Goal: Book appointment/travel/reservation

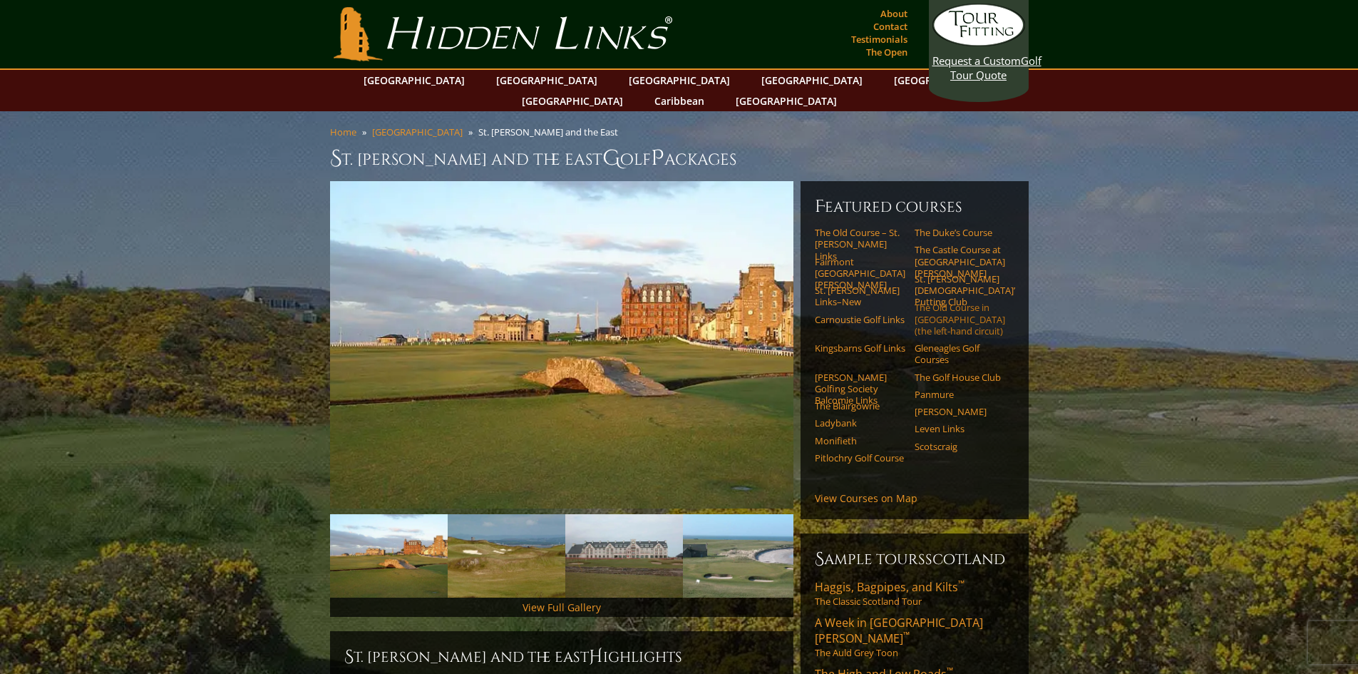
click at [952, 302] on link "The Old Course in [GEOGRAPHIC_DATA] (the left-hand circuit)" at bounding box center [960, 319] width 91 height 35
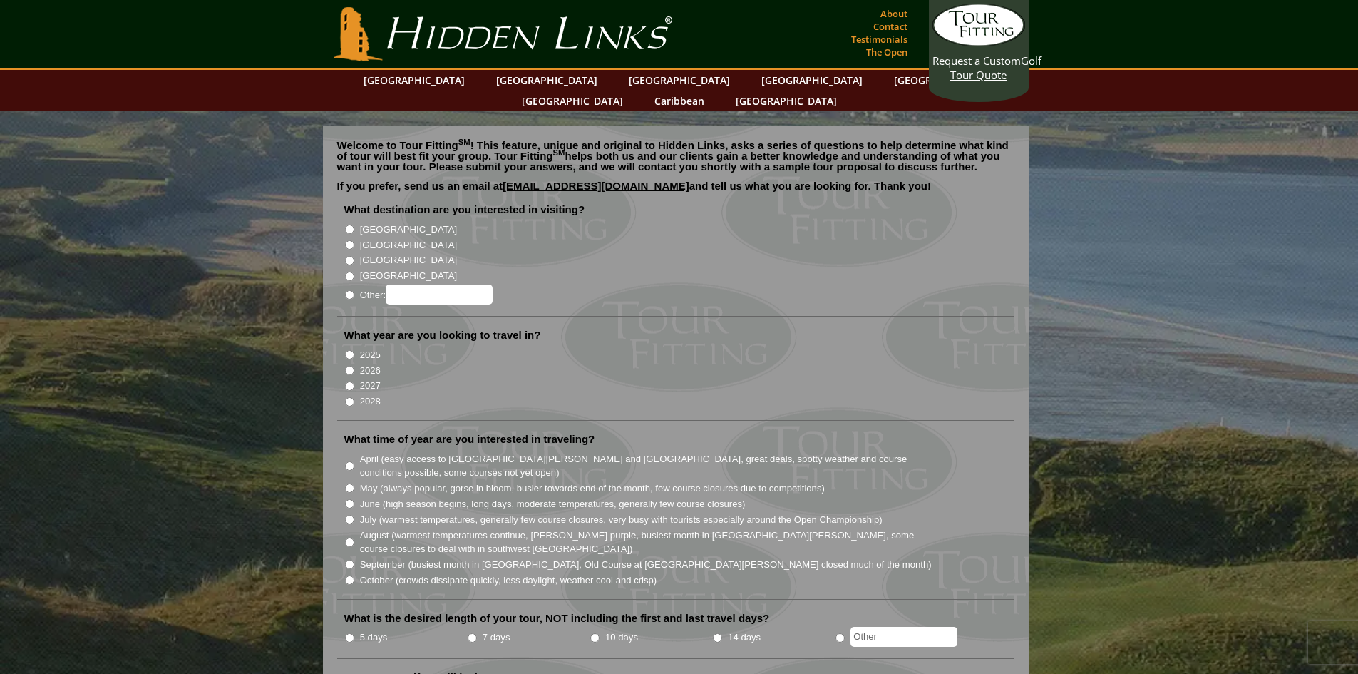
click at [350, 381] on input "2027" at bounding box center [349, 385] width 9 height 9
radio input "true"
click at [348, 461] on input "April (easy access to St. Andrews and Ballybunion, great deals, spotty weather …" at bounding box center [349, 465] width 9 height 9
radio input "true"
click at [348, 240] on input "[GEOGRAPHIC_DATA]" at bounding box center [349, 244] width 9 height 9
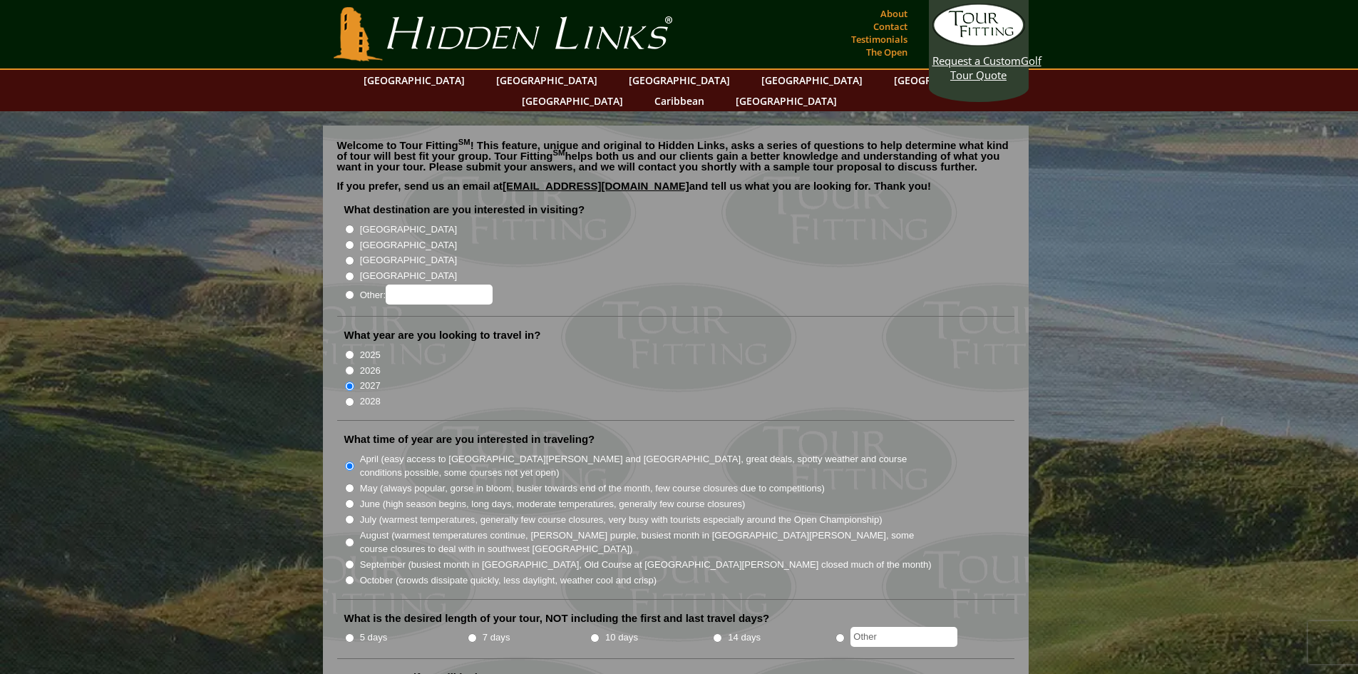
radio input "true"
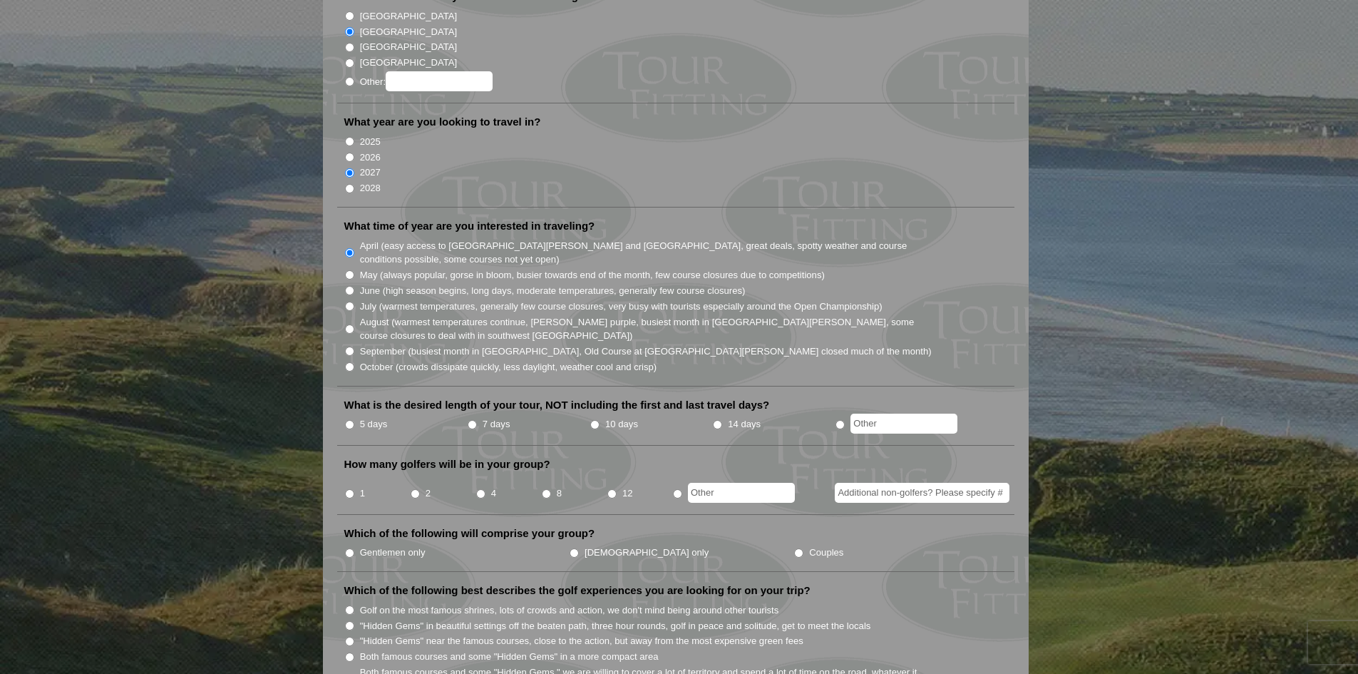
scroll to position [214, 0]
click at [594, 419] on input "10 days" at bounding box center [594, 423] width 9 height 9
radio input "true"
click at [349, 488] on input "1" at bounding box center [349, 492] width 9 height 9
radio input "true"
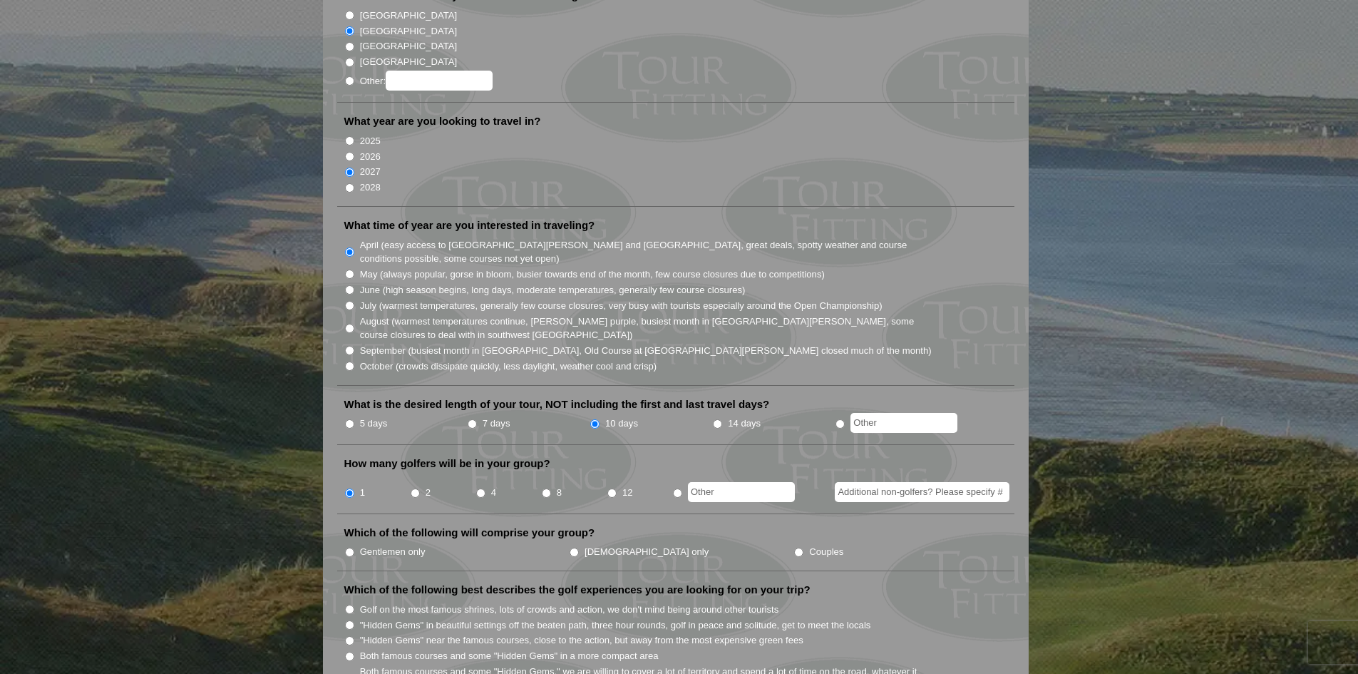
click at [351, 547] on input "Gentlemen only" at bounding box center [349, 551] width 9 height 9
radio input "true"
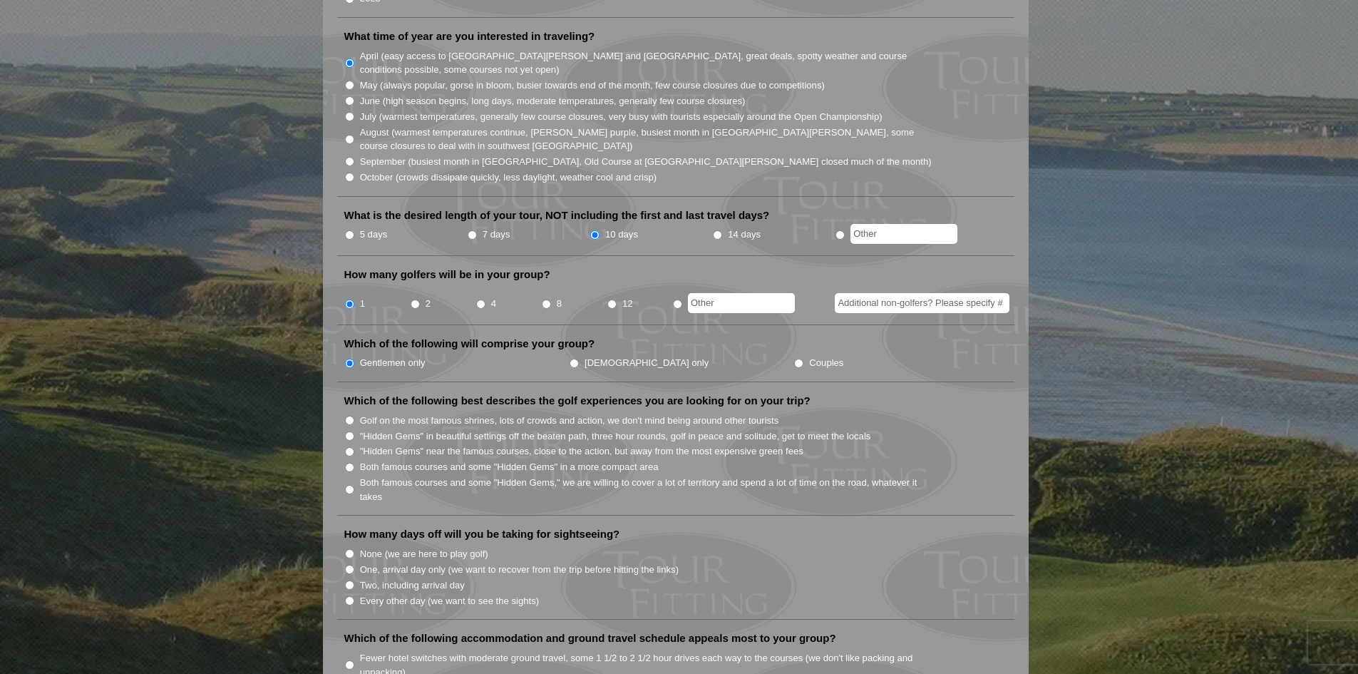
scroll to position [428, 0]
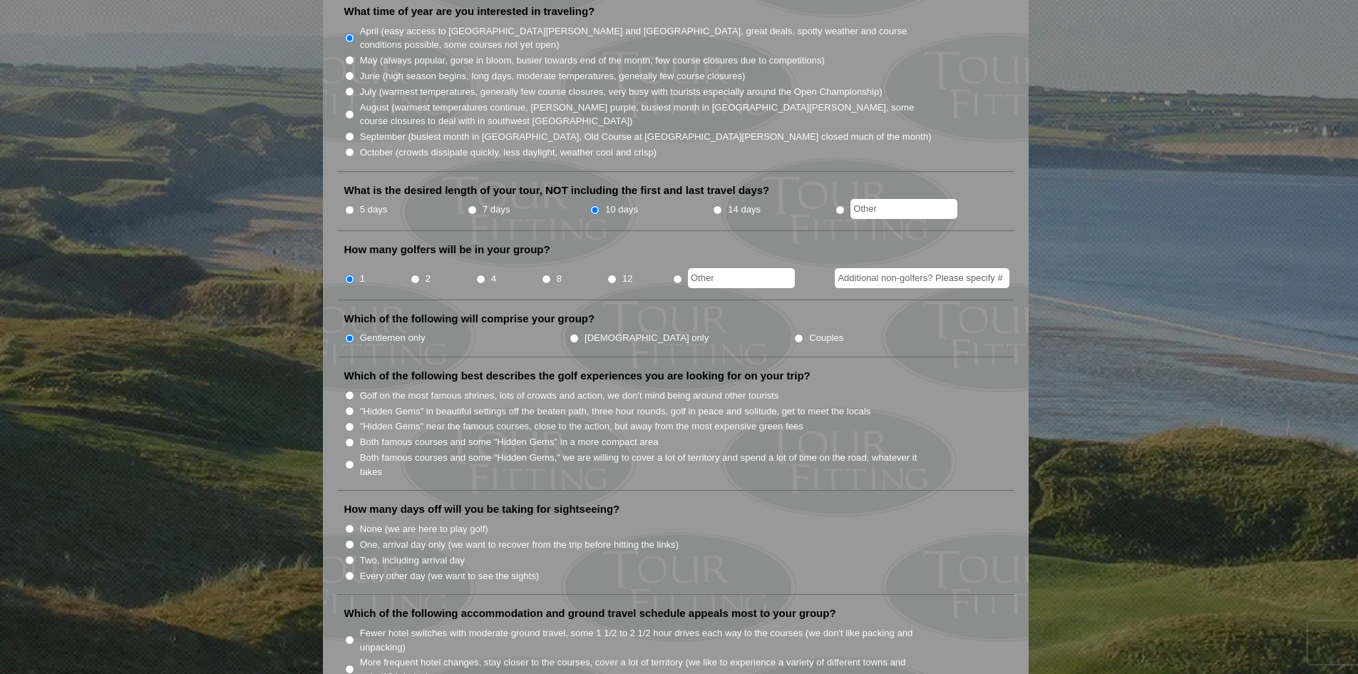
click at [350, 391] on input "Golf on the most famous shrines, lots of crowds and action, we don't mind being…" at bounding box center [349, 395] width 9 height 9
radio input "true"
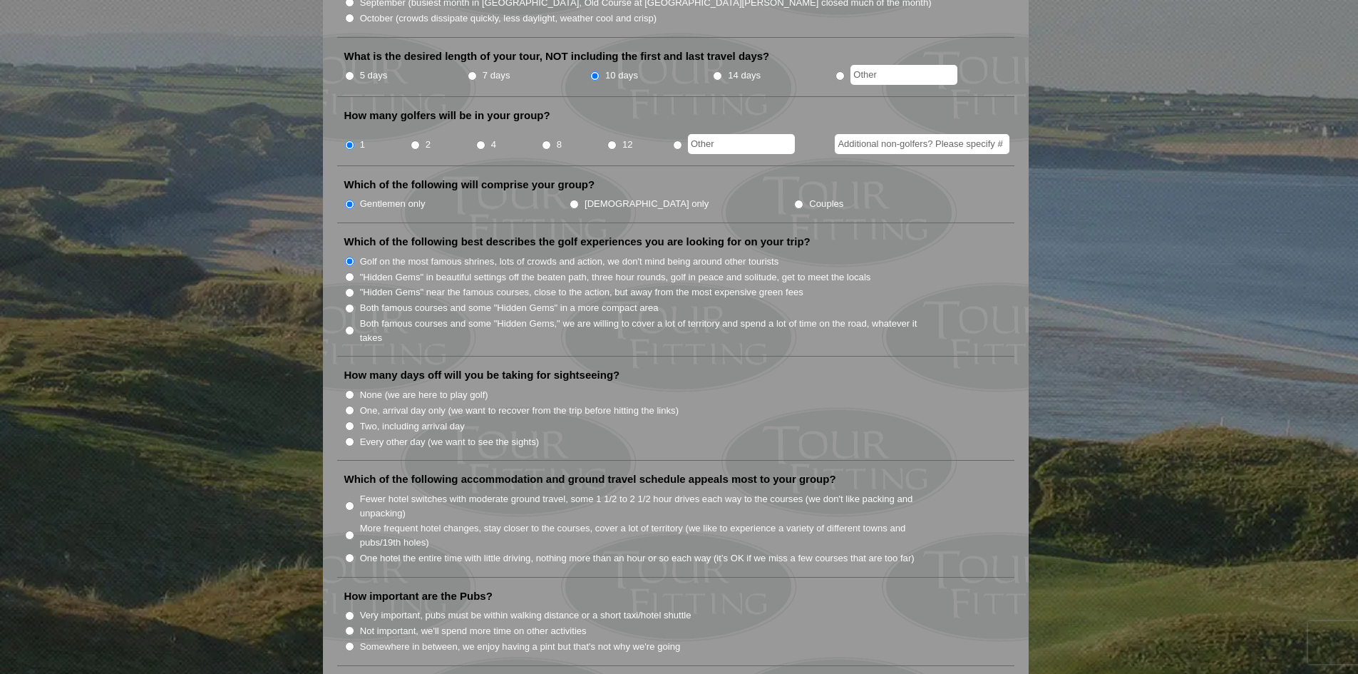
scroll to position [570, 0]
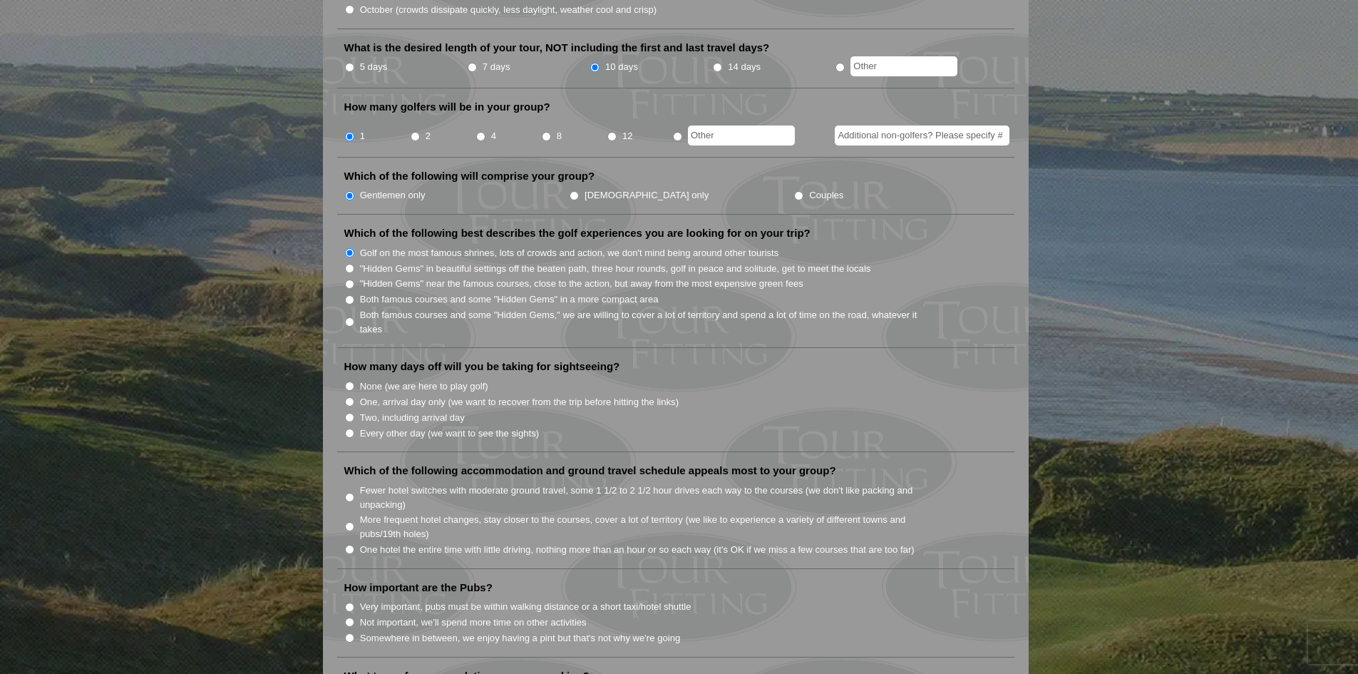
click at [366, 379] on label "None (we are here to play golf)" at bounding box center [424, 386] width 128 height 14
click at [354, 381] on input "None (we are here to play golf)" at bounding box center [349, 385] width 9 height 9
radio input "true"
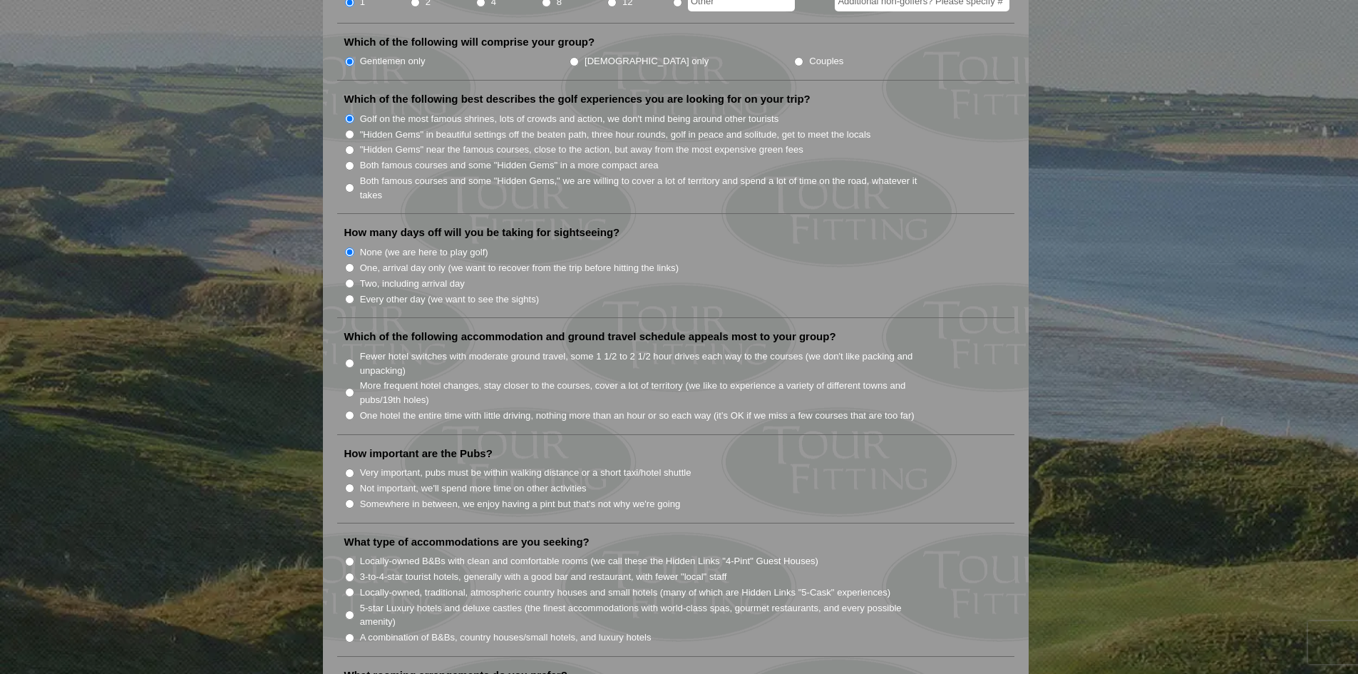
scroll to position [713, 0]
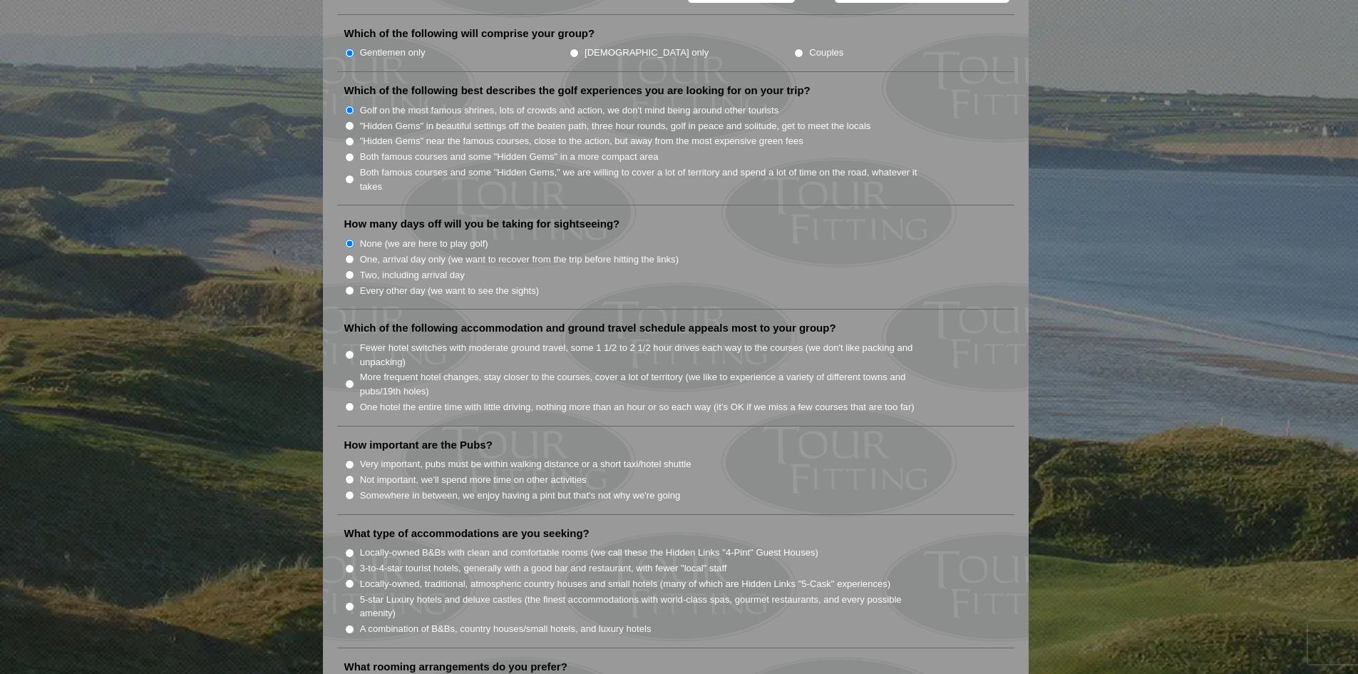
click at [392, 341] on label "Fewer hotel switches with moderate ground travel, some 1 1/2 to 2 1/2 hour driv…" at bounding box center [646, 355] width 573 height 28
click at [354, 350] on input "Fewer hotel switches with moderate ground travel, some 1 1/2 to 2 1/2 hour driv…" at bounding box center [349, 354] width 9 height 9
radio input "true"
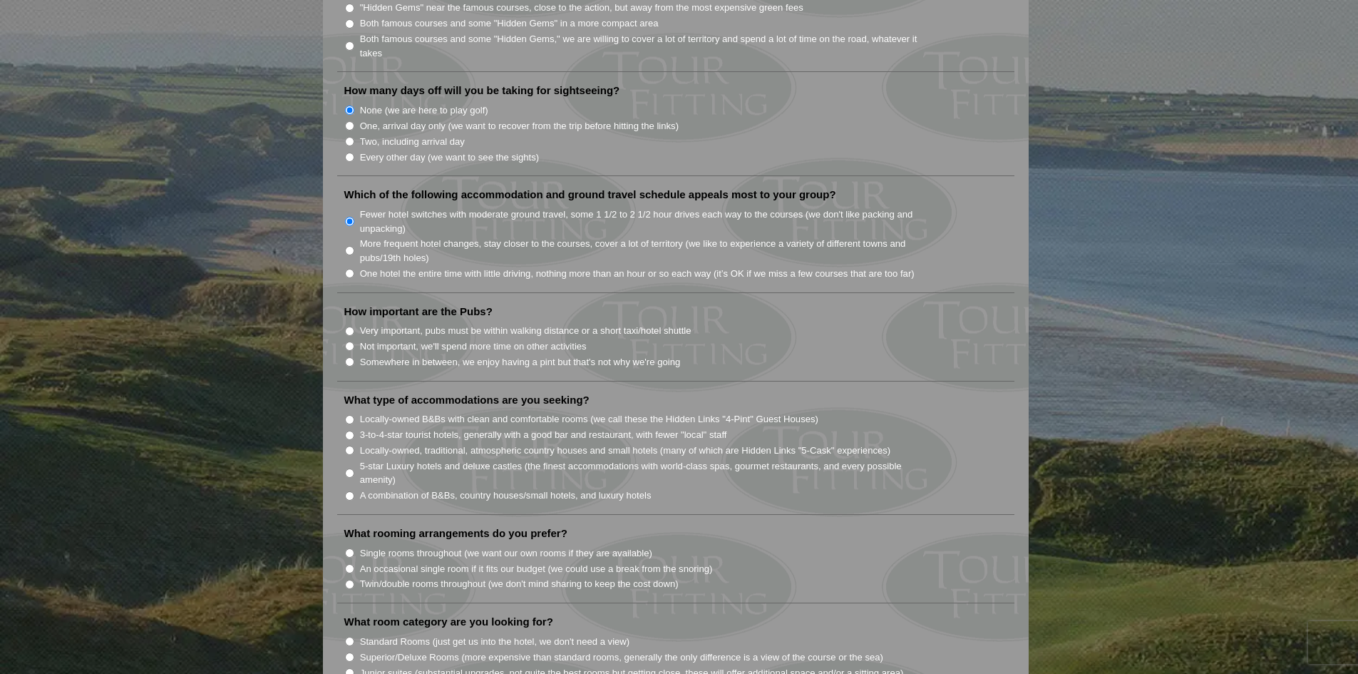
scroll to position [855, 0]
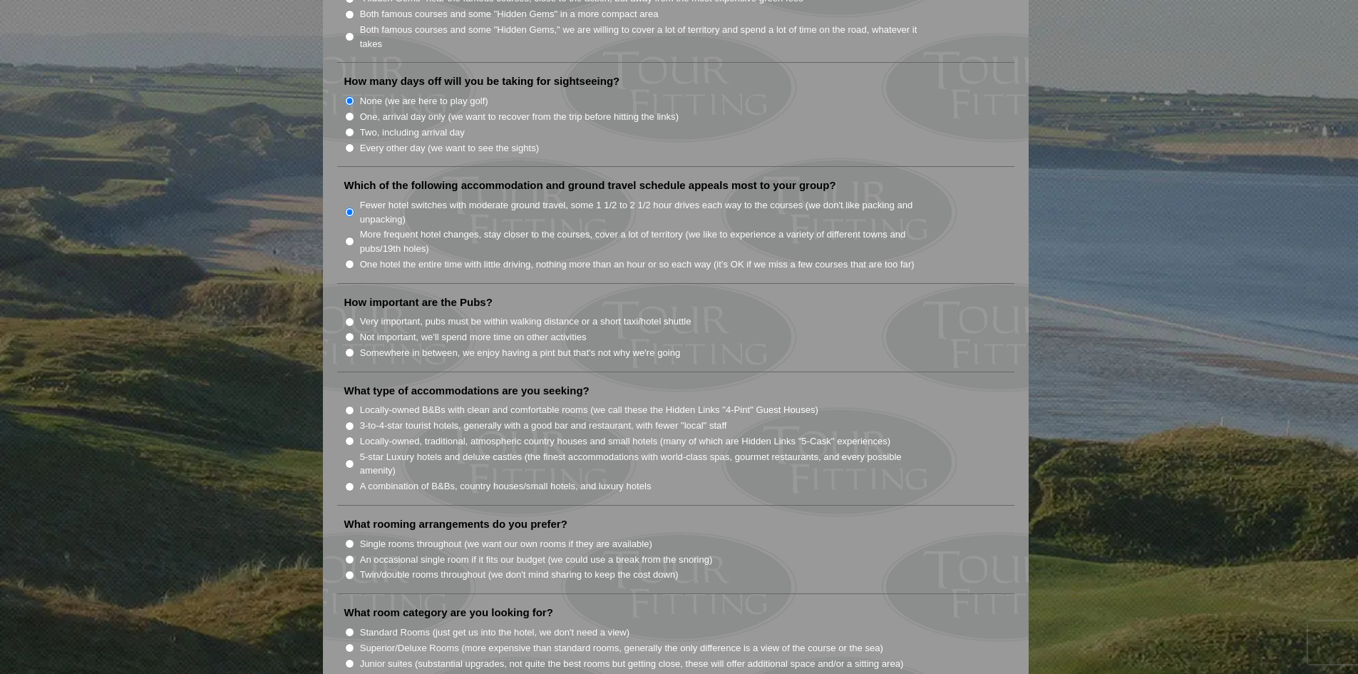
click at [470, 330] on label "Not important, we'll spend more time on other activities" at bounding box center [473, 337] width 227 height 14
click at [354, 332] on input "Not important, we'll spend more time on other activities" at bounding box center [349, 336] width 9 height 9
radio input "true"
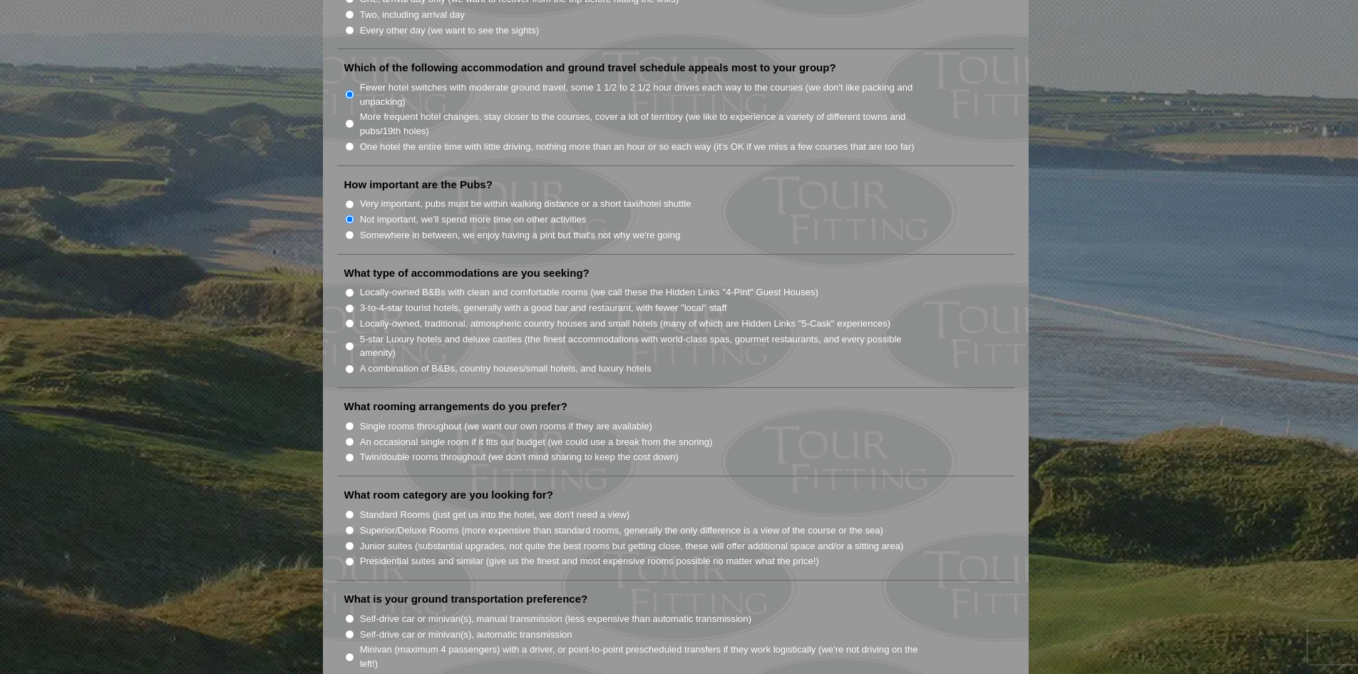
scroll to position [998, 0]
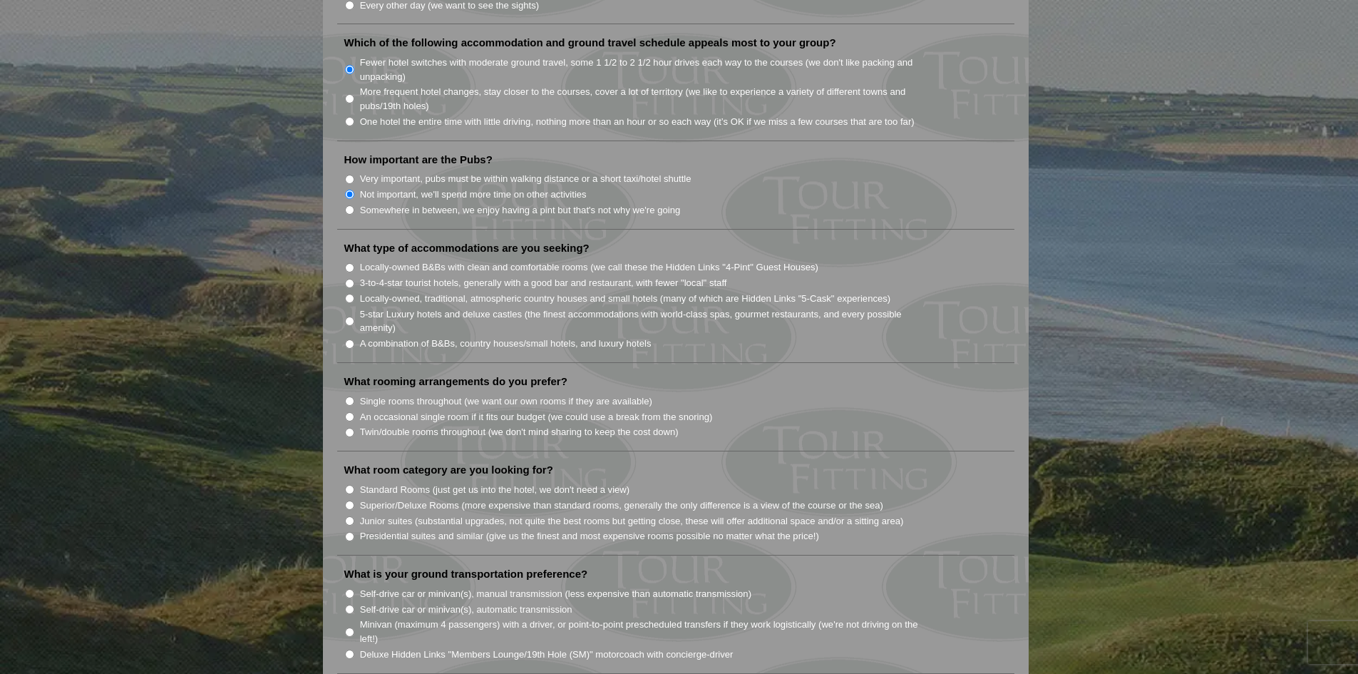
click at [354, 396] on input "Single rooms throughout (we want our own rooms if they are available)" at bounding box center [349, 400] width 9 height 9
radio input "true"
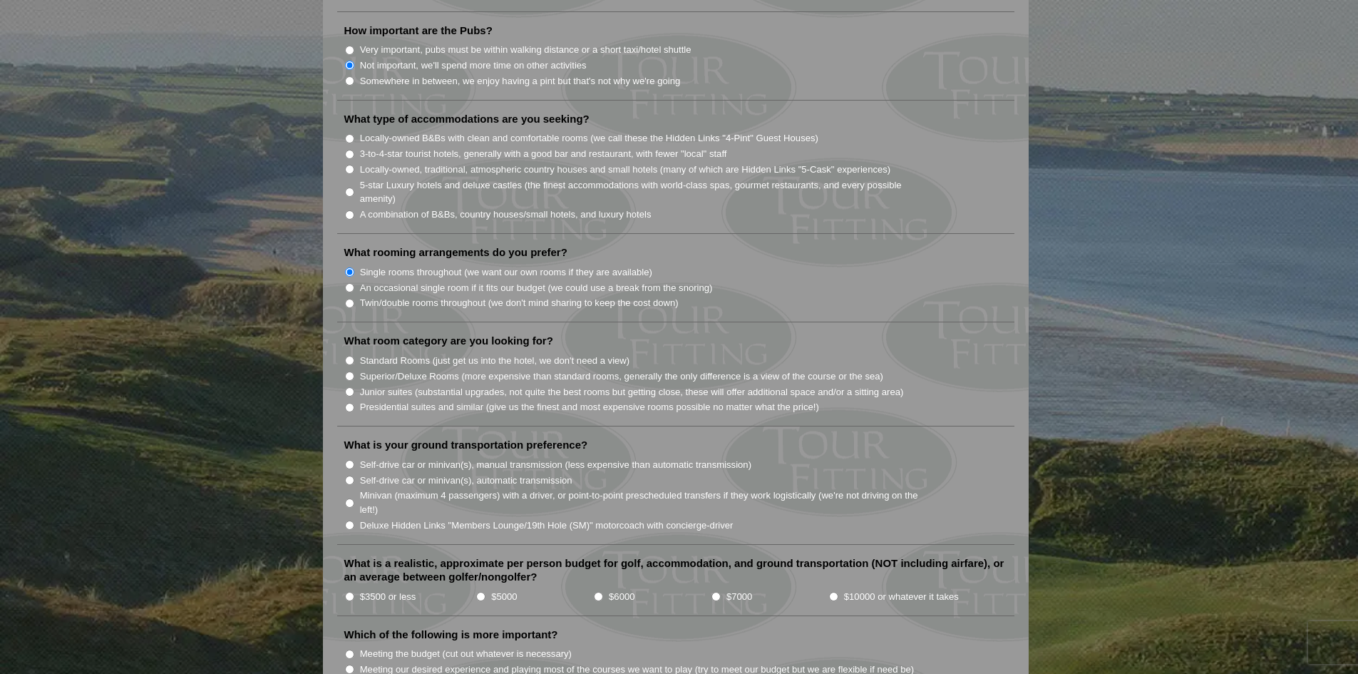
scroll to position [1141, 0]
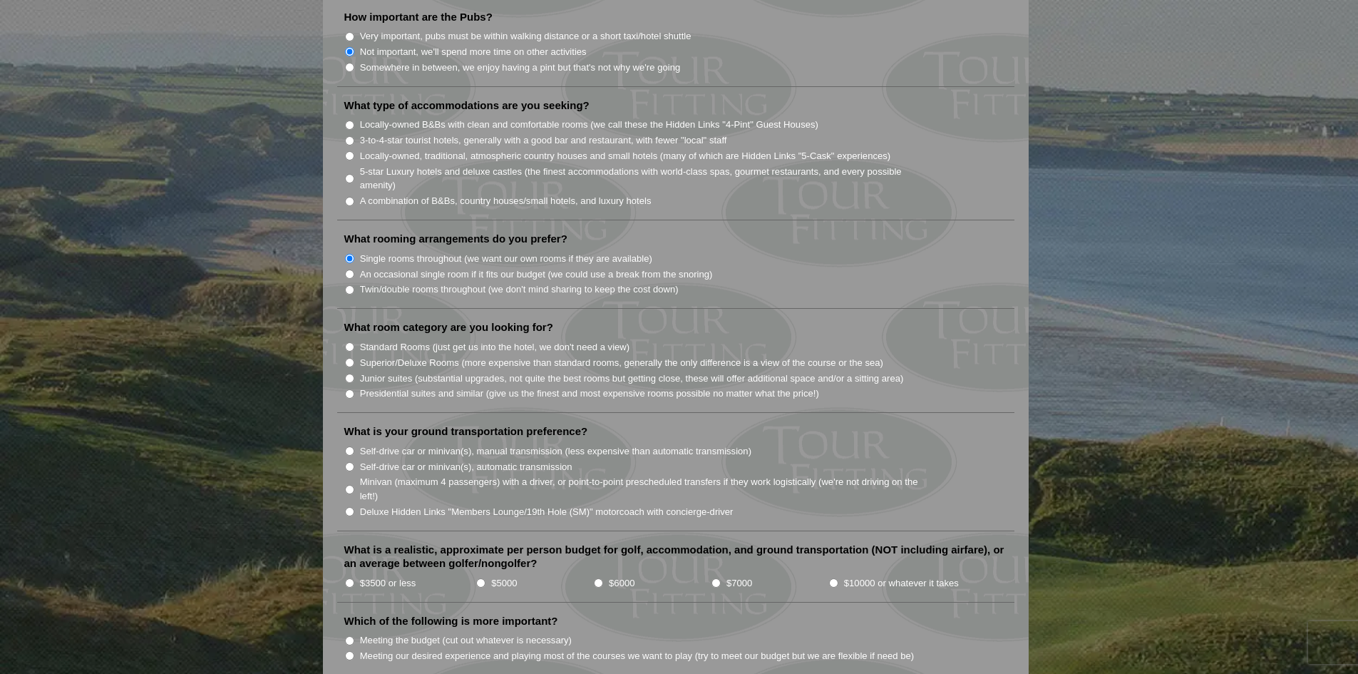
click at [350, 342] on input "Standard Rooms (just get us into the hotel, we don't need a view)" at bounding box center [349, 346] width 9 height 9
radio input "true"
click at [348, 462] on input "Self-drive car or minivan(s), automatic transmission" at bounding box center [349, 466] width 9 height 9
radio input "true"
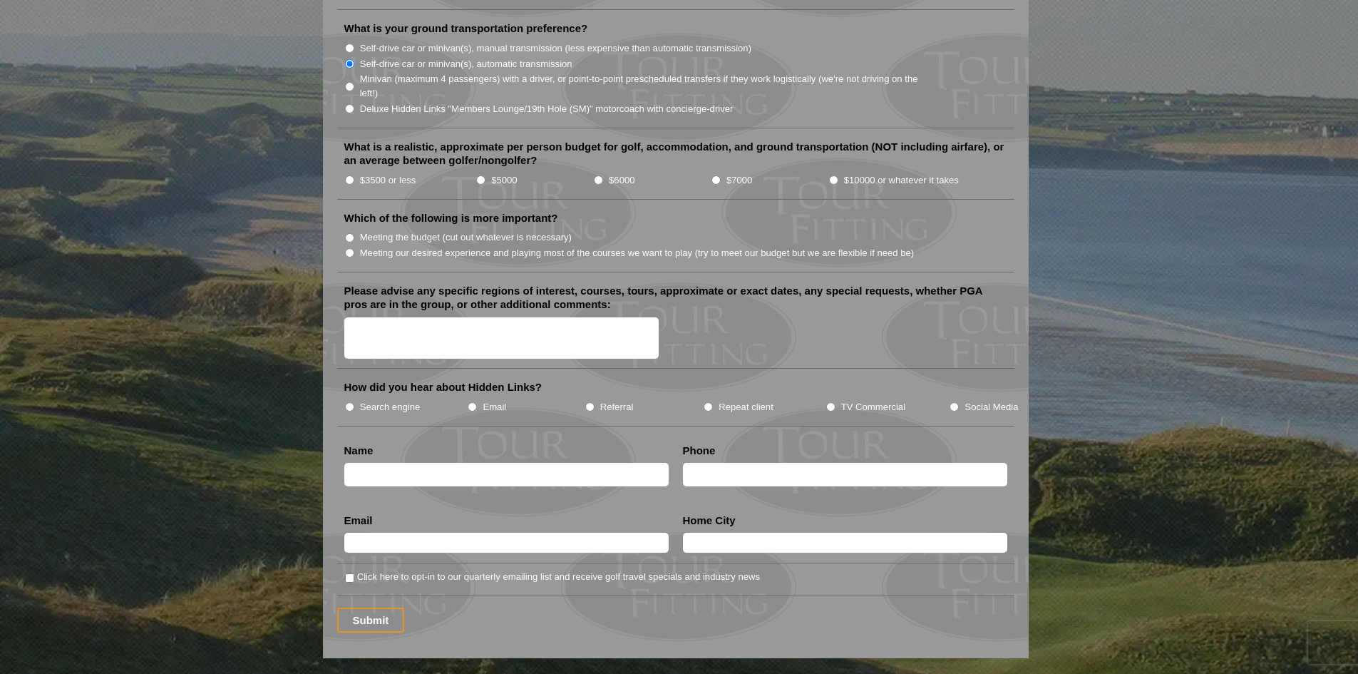
scroll to position [1568, 0]
